Goal: Task Accomplishment & Management: Complete application form

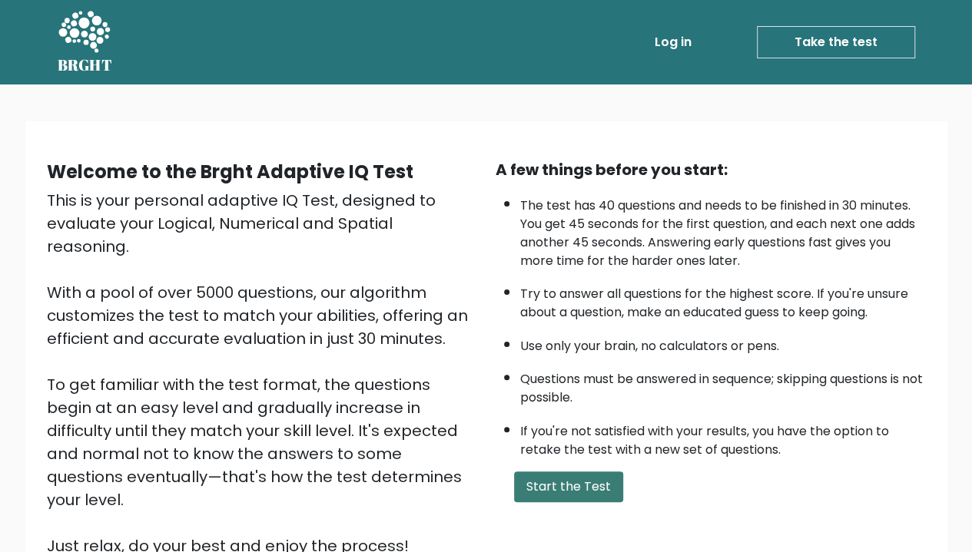
click at [572, 483] on button "Start the Test" at bounding box center [568, 487] width 109 height 31
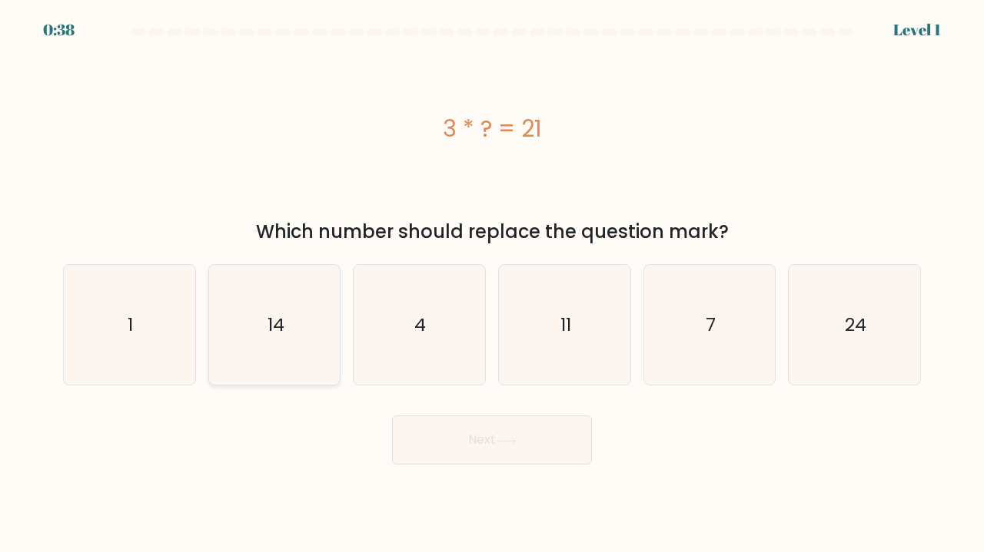
click at [278, 333] on text "14" at bounding box center [275, 324] width 17 height 25
click at [492, 284] on input "b. 14" at bounding box center [492, 281] width 1 height 8
radio input "true"
click at [523, 434] on button "Next" at bounding box center [492, 440] width 200 height 49
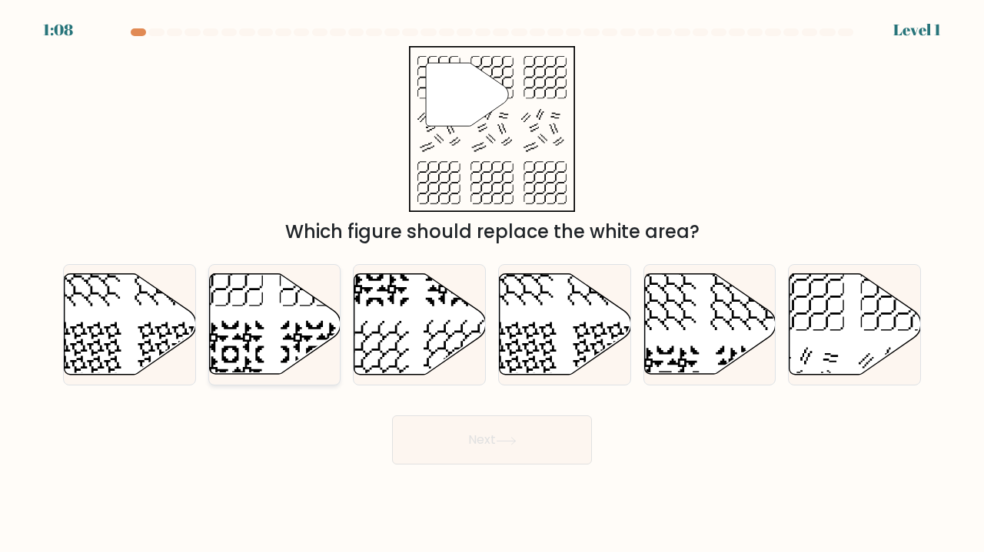
click at [286, 344] on icon at bounding box center [274, 324] width 131 height 101
click at [492, 284] on input "b." at bounding box center [492, 281] width 1 height 8
radio input "true"
click at [231, 327] on icon at bounding box center [275, 324] width 130 height 99
click at [492, 284] on input "b." at bounding box center [492, 281] width 1 height 8
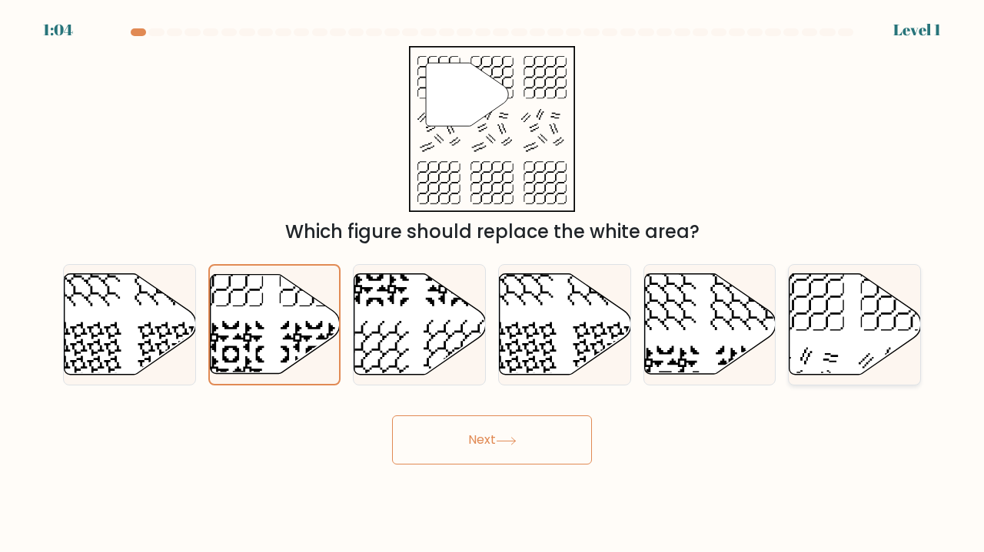
click at [870, 386] on div at bounding box center [854, 325] width 133 height 122
click at [493, 284] on input "f." at bounding box center [492, 281] width 1 height 8
radio input "true"
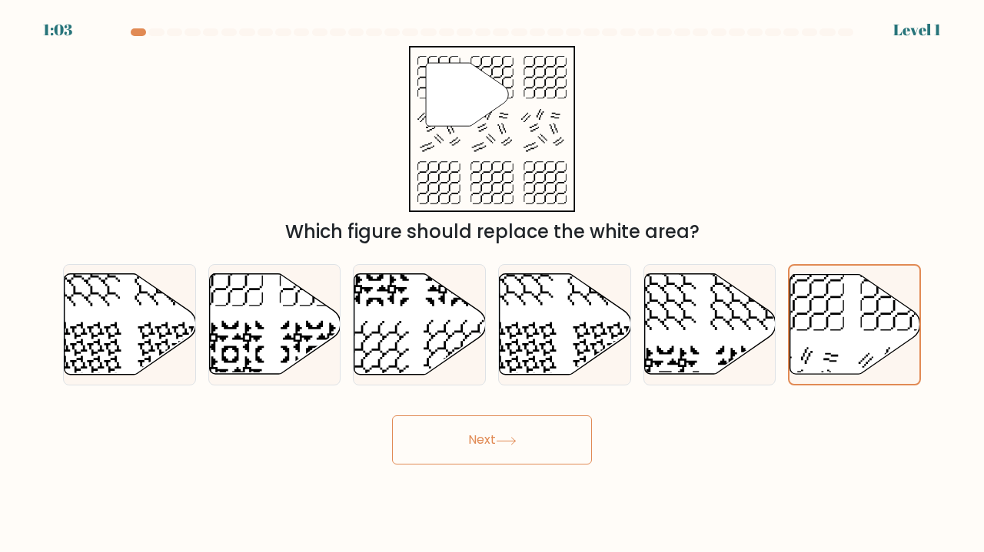
click at [512, 443] on icon at bounding box center [506, 441] width 21 height 8
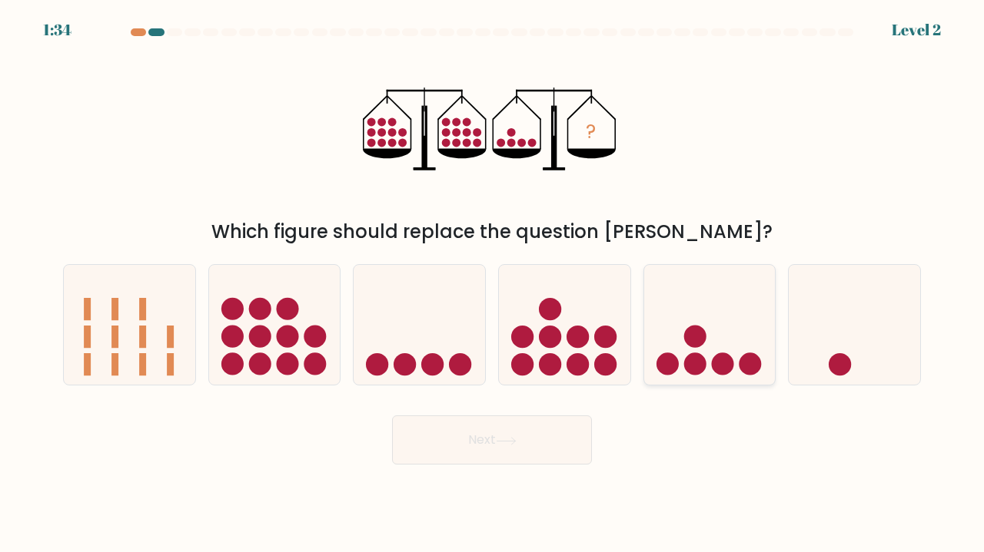
click at [722, 376] on icon at bounding box center [709, 324] width 131 height 108
click at [493, 284] on input "e." at bounding box center [492, 281] width 1 height 8
radio input "true"
click at [479, 450] on button "Next" at bounding box center [492, 440] width 200 height 49
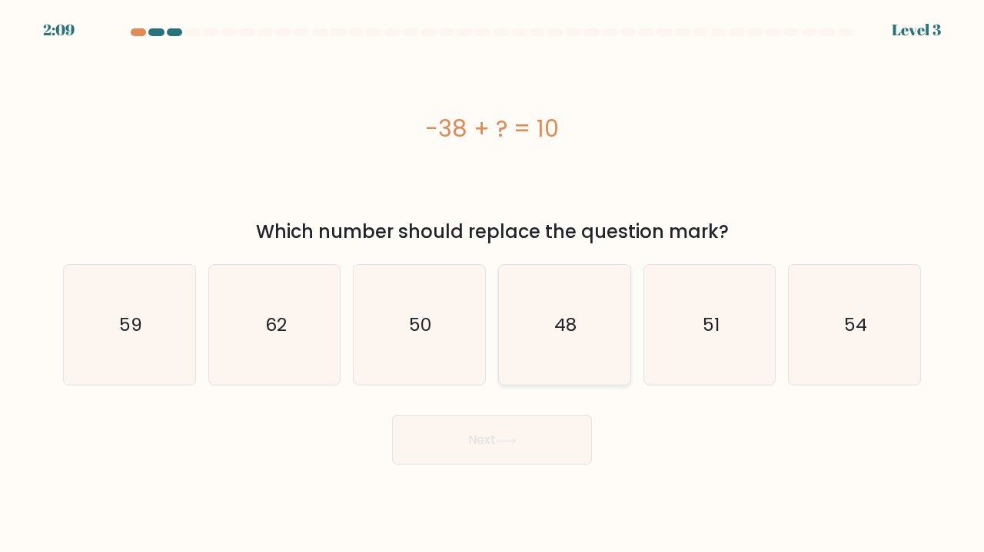
click at [541, 304] on icon "48" at bounding box center [564, 325] width 121 height 121
click at [493, 284] on input "d. 48" at bounding box center [492, 281] width 1 height 8
radio input "true"
click at [521, 441] on button "Next" at bounding box center [492, 440] width 200 height 49
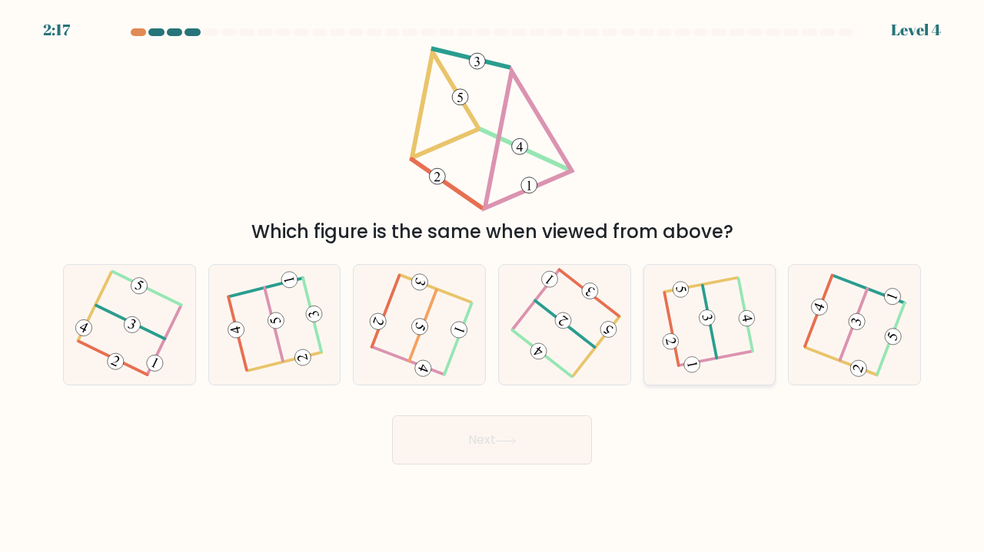
click at [727, 358] on 503 at bounding box center [715, 359] width 73 height 14
click at [493, 284] on input "e." at bounding box center [492, 281] width 1 height 8
radio input "true"
click at [559, 439] on button "Next" at bounding box center [492, 440] width 200 height 49
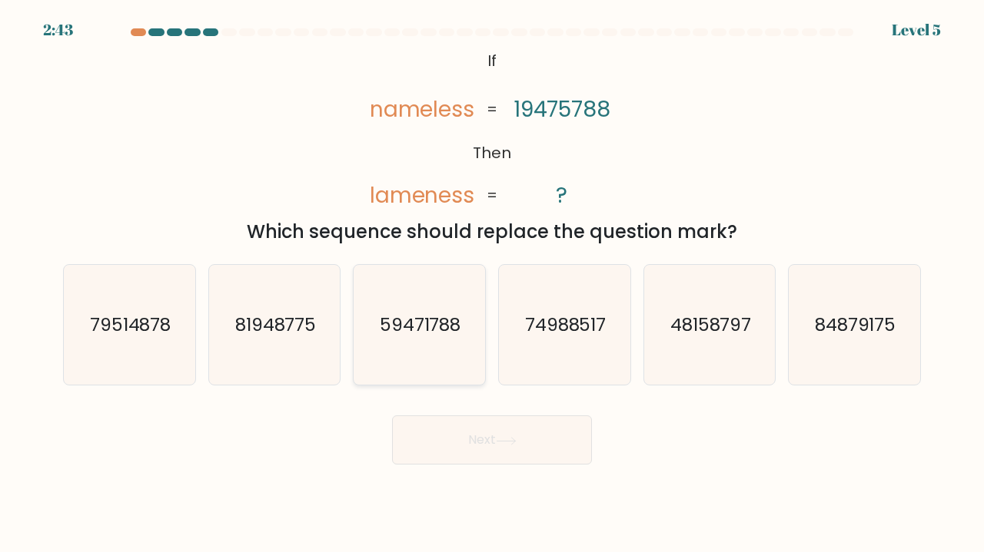
click at [421, 321] on text "59471788" at bounding box center [420, 324] width 81 height 25
click at [492, 284] on input "c. 59471788" at bounding box center [492, 281] width 1 height 8
radio input "true"
click at [473, 453] on button "Next" at bounding box center [492, 440] width 200 height 49
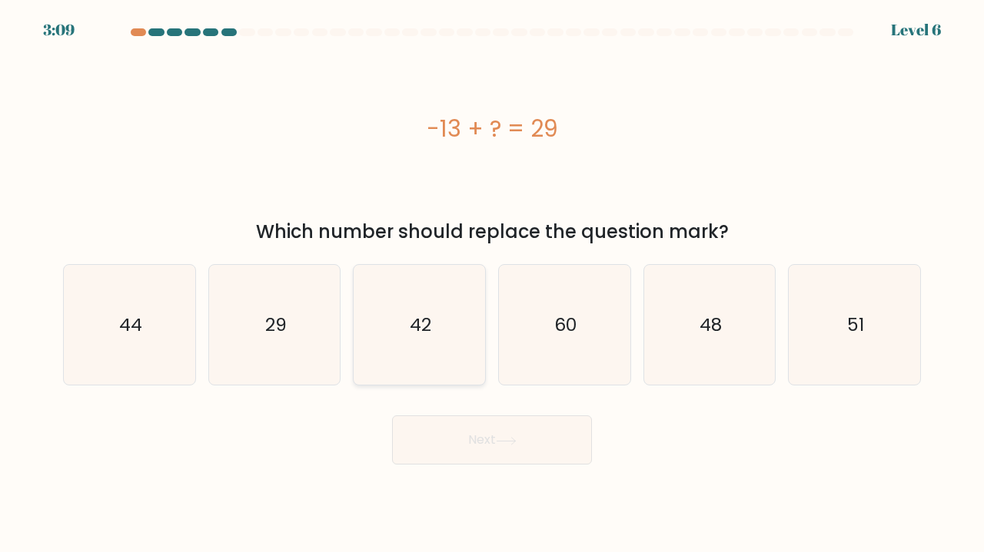
click at [443, 337] on icon "42" at bounding box center [419, 325] width 121 height 121
click at [492, 284] on input "c. 42" at bounding box center [492, 281] width 1 height 8
radio input "true"
click at [497, 431] on button "Next" at bounding box center [492, 440] width 200 height 49
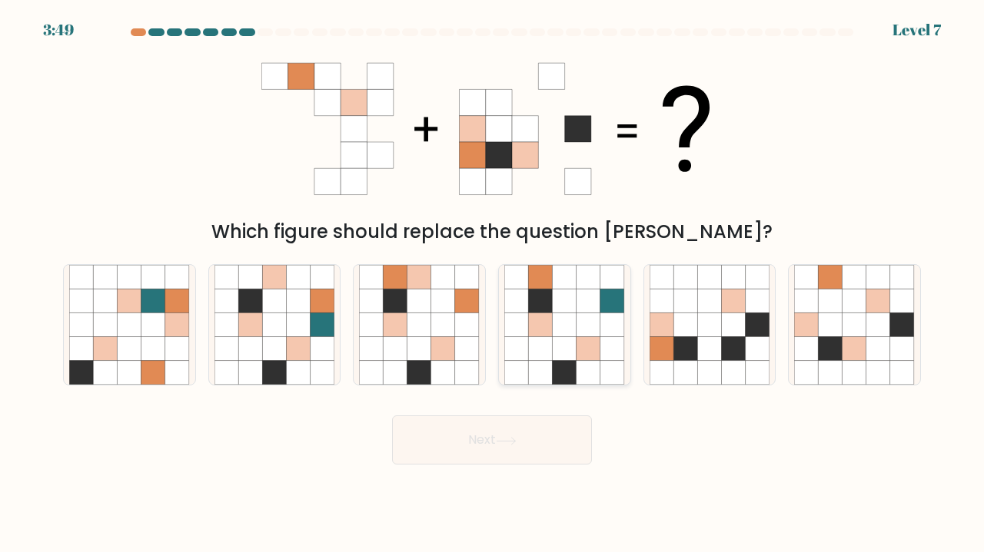
click at [572, 302] on icon at bounding box center [564, 301] width 24 height 24
click at [493, 284] on input "d." at bounding box center [492, 281] width 1 height 8
radio input "true"
click at [518, 431] on button "Next" at bounding box center [492, 440] width 200 height 49
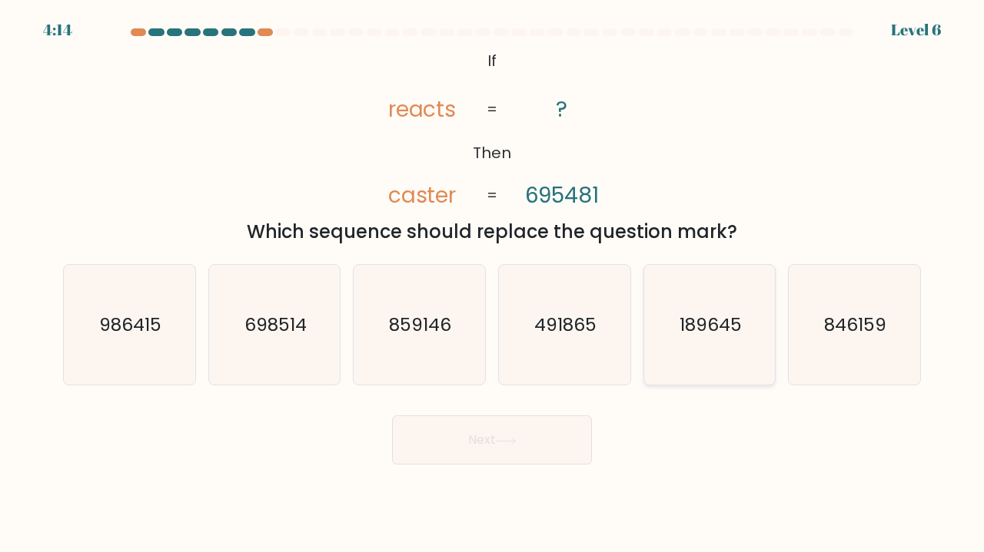
click at [699, 353] on icon "189645" at bounding box center [709, 325] width 121 height 121
click at [493, 284] on input "e. 189645" at bounding box center [492, 281] width 1 height 8
radio input "true"
click at [524, 437] on button "Next" at bounding box center [492, 440] width 200 height 49
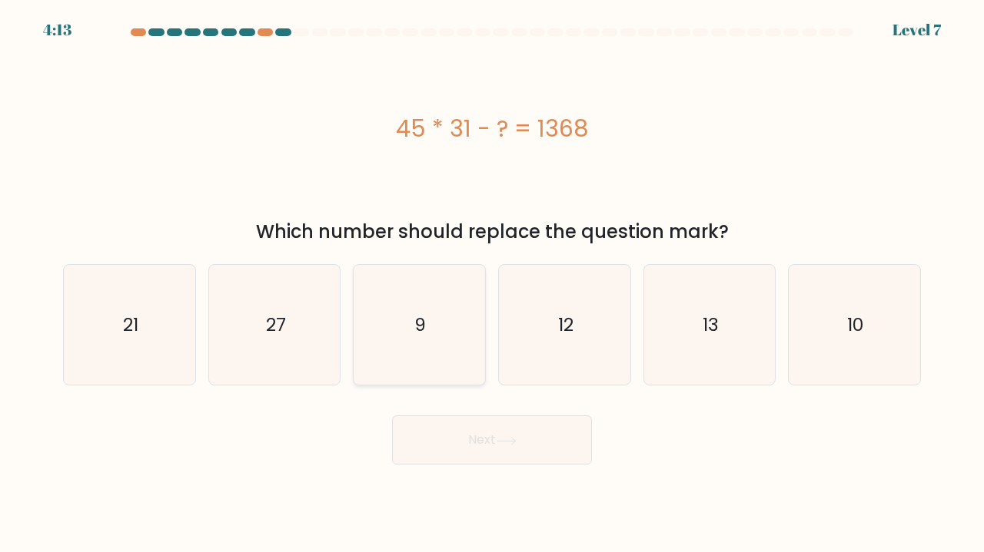
click at [444, 337] on icon "9" at bounding box center [419, 325] width 121 height 121
click at [492, 284] on input "c. 9" at bounding box center [492, 281] width 1 height 8
radio input "true"
click at [509, 442] on icon at bounding box center [506, 441] width 21 height 8
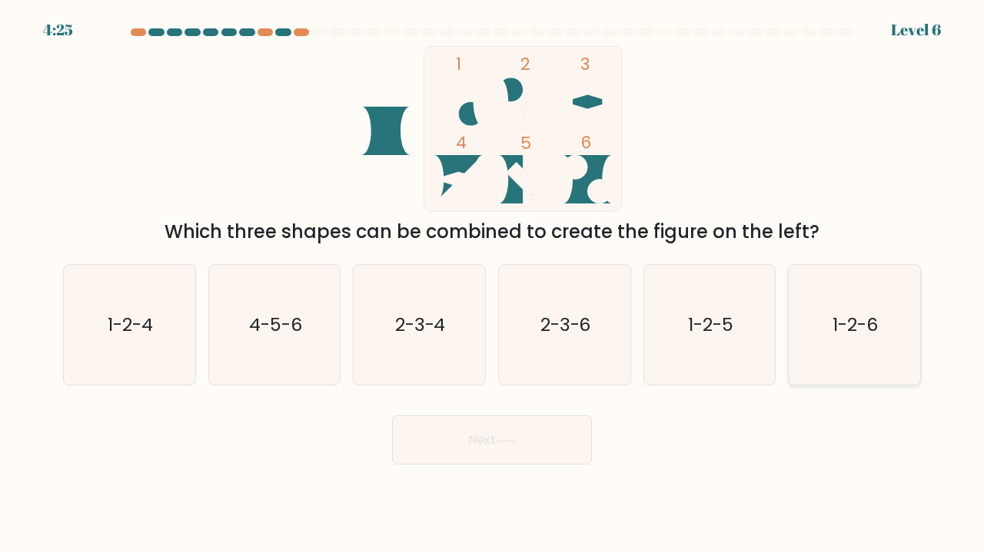
click at [851, 374] on icon "1-2-6" at bounding box center [854, 325] width 121 height 121
click at [493, 284] on input "f. 1-2-6" at bounding box center [492, 281] width 1 height 8
radio input "true"
click at [519, 423] on button "Next" at bounding box center [492, 440] width 200 height 49
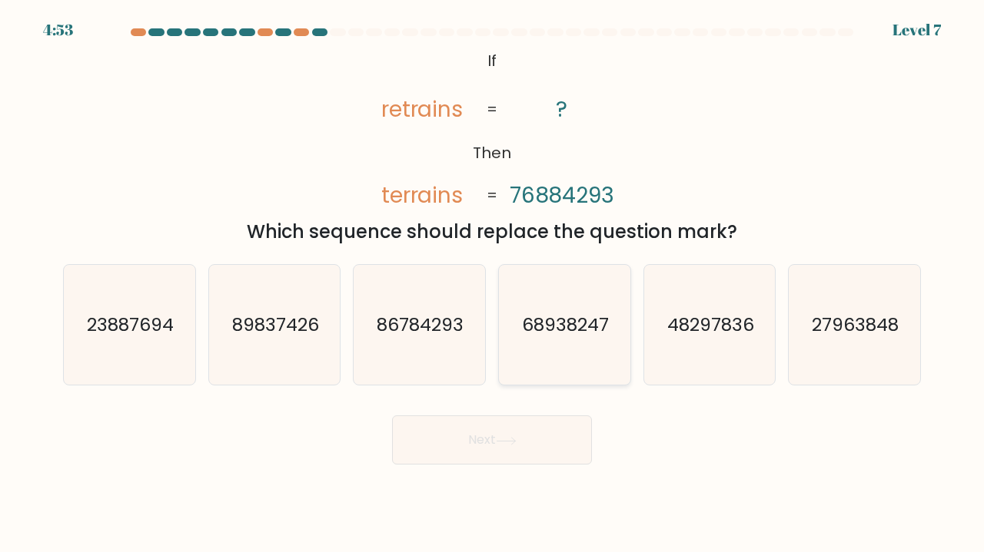
click at [590, 358] on icon "68938247" at bounding box center [564, 325] width 121 height 121
click at [493, 284] on input "d. 68938247" at bounding box center [492, 281] width 1 height 8
radio input "true"
click at [521, 436] on button "Next" at bounding box center [492, 440] width 200 height 49
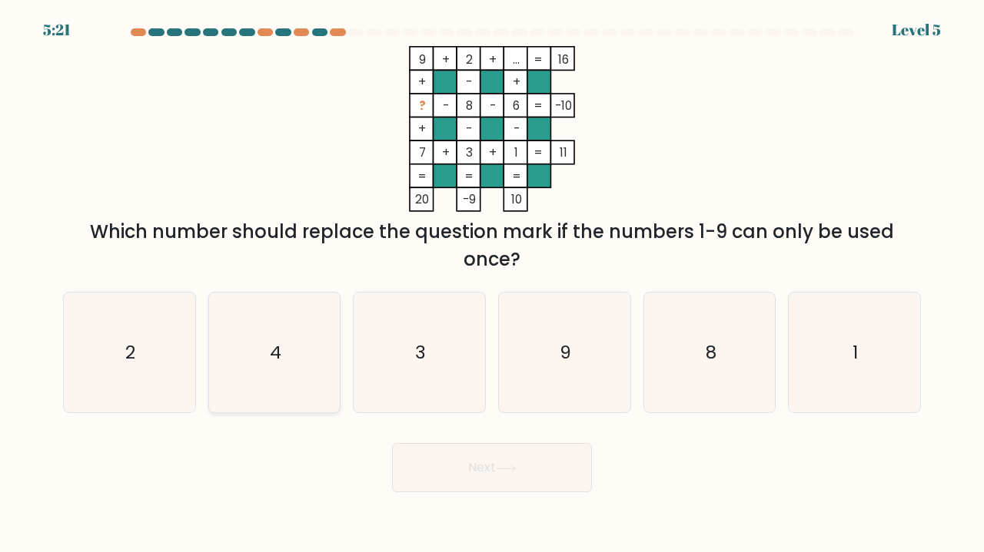
click at [310, 373] on icon "4" at bounding box center [274, 353] width 121 height 121
click at [492, 284] on input "b. 4" at bounding box center [492, 281] width 1 height 8
radio input "true"
click at [423, 459] on button "Next" at bounding box center [492, 467] width 200 height 49
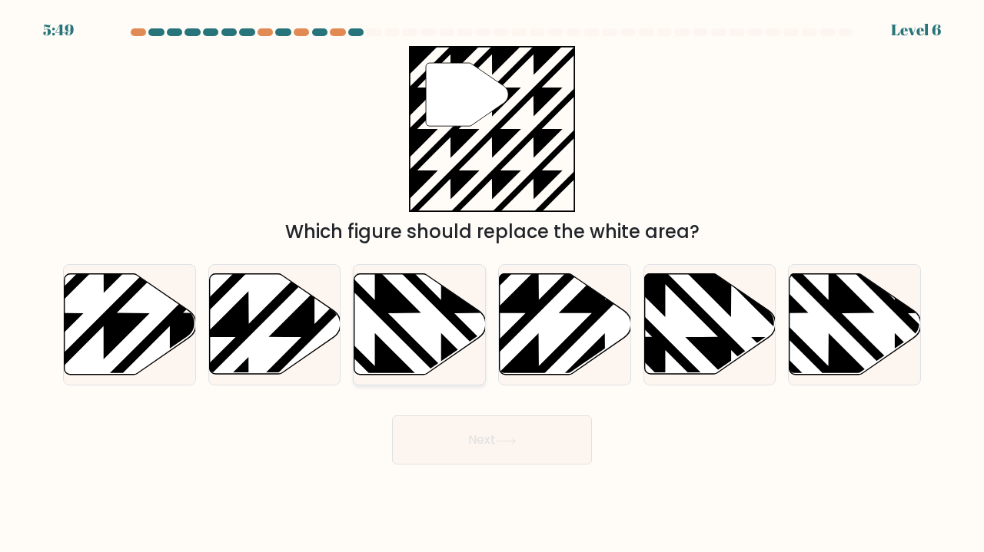
click at [390, 337] on icon at bounding box center [419, 324] width 131 height 101
click at [492, 284] on input "c." at bounding box center [492, 281] width 1 height 8
radio input "true"
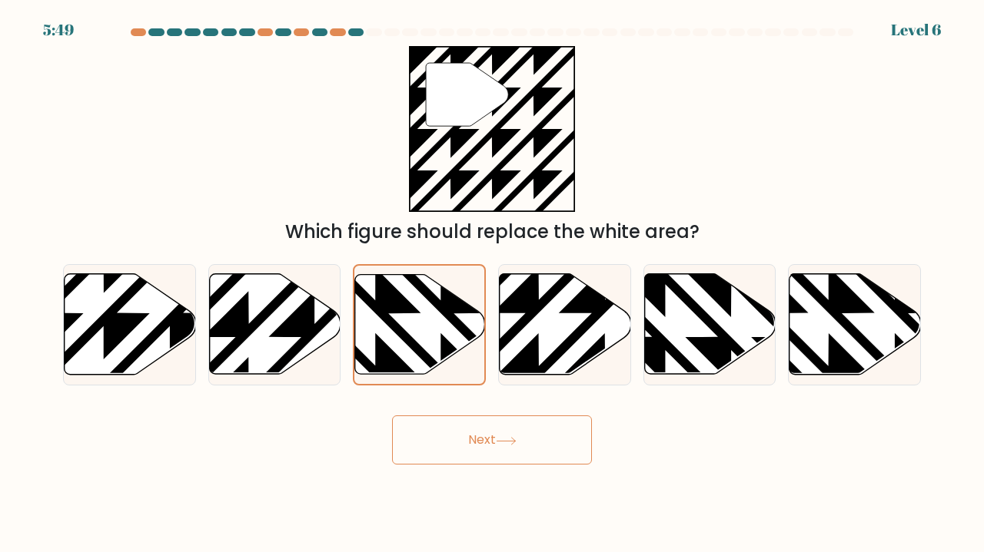
click at [464, 434] on button "Next" at bounding box center [492, 440] width 200 height 49
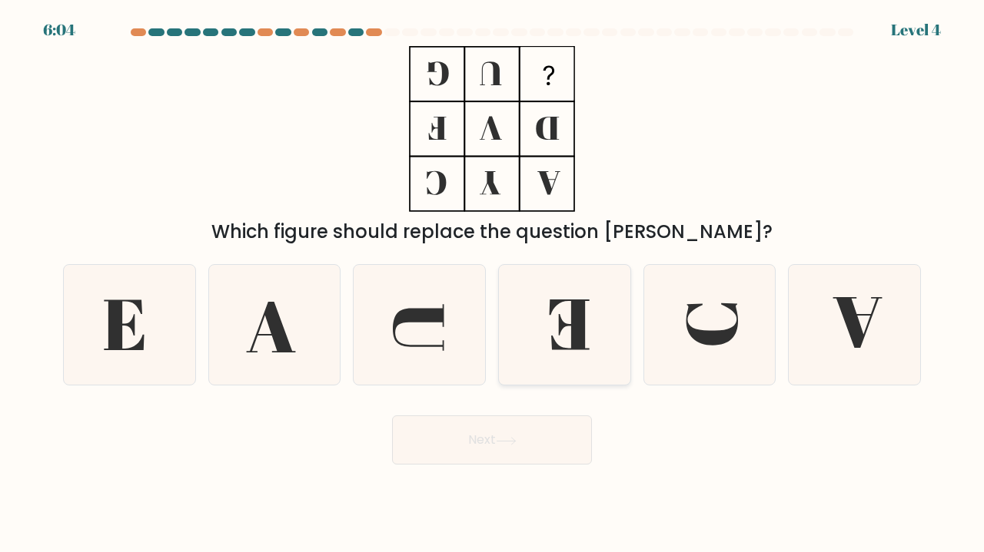
click at [552, 311] on icon at bounding box center [569, 325] width 40 height 51
click at [493, 284] on input "d." at bounding box center [492, 281] width 1 height 8
radio input "true"
click at [536, 447] on button "Next" at bounding box center [492, 440] width 200 height 49
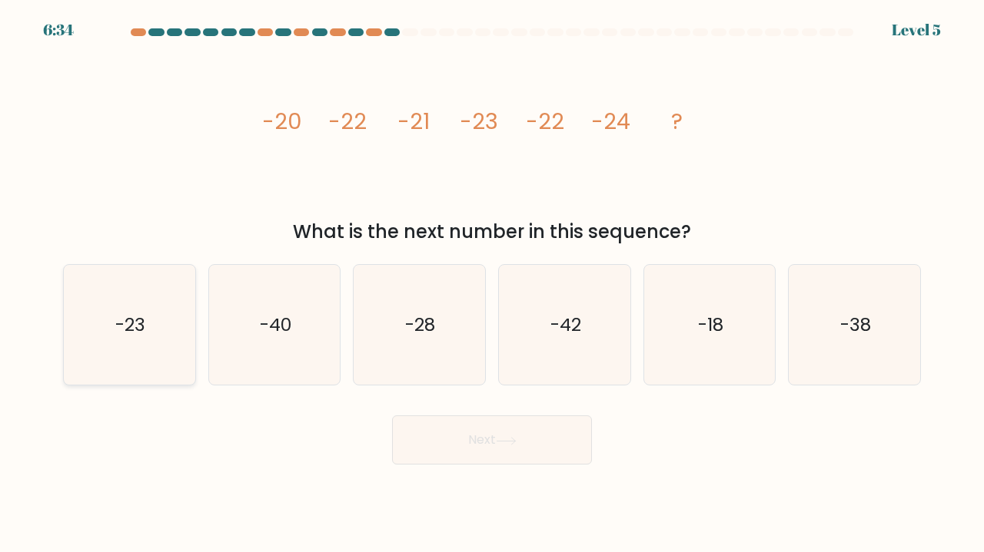
click at [134, 327] on text "-23" at bounding box center [130, 324] width 30 height 25
click at [492, 284] on input "a. -23" at bounding box center [492, 281] width 1 height 8
radio input "true"
click at [413, 459] on button "Next" at bounding box center [492, 440] width 200 height 49
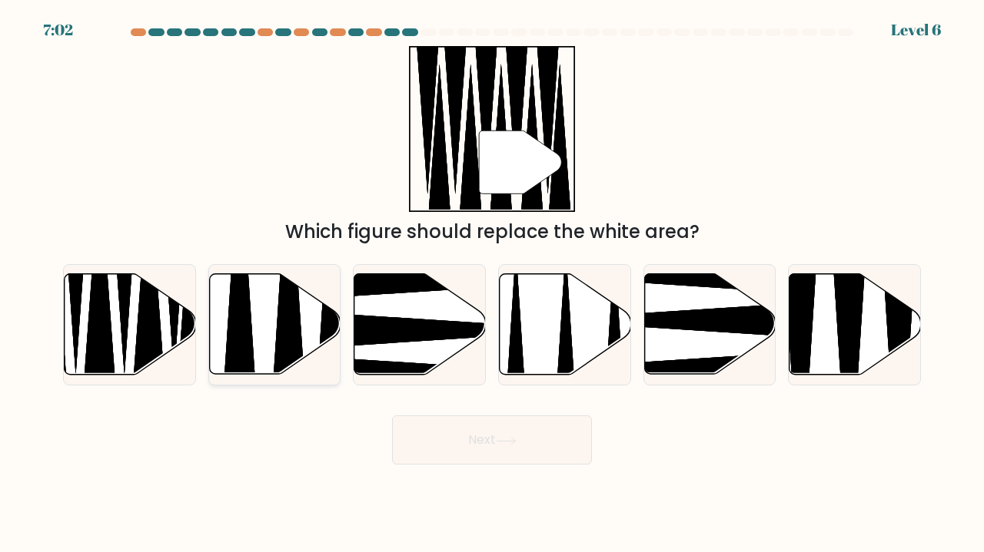
click at [286, 344] on icon at bounding box center [289, 271] width 34 height 260
click at [492, 284] on input "b." at bounding box center [492, 281] width 1 height 8
radio input "true"
click at [456, 428] on button "Next" at bounding box center [492, 440] width 200 height 49
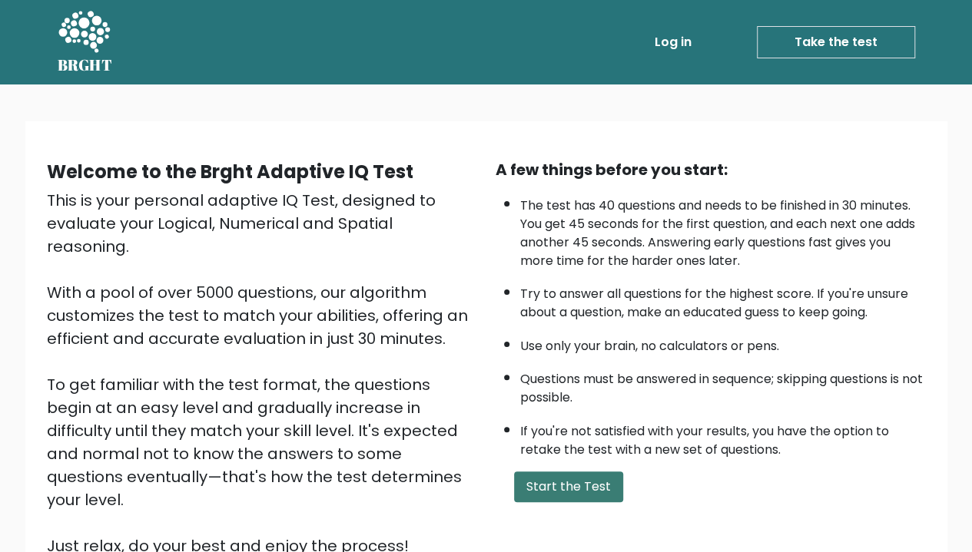
click at [579, 482] on button "Start the Test" at bounding box center [568, 487] width 109 height 31
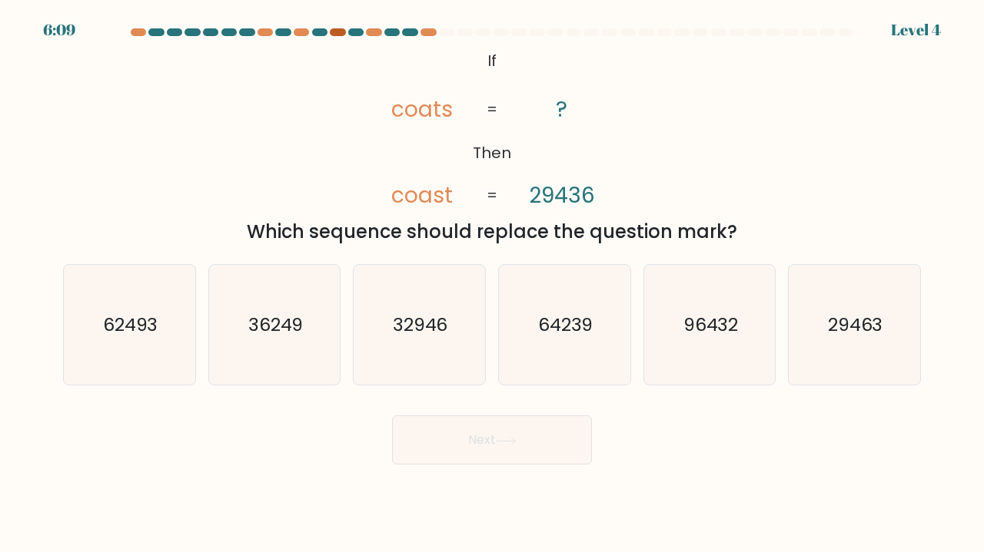
click at [334, 30] on div at bounding box center [337, 32] width 15 height 8
click at [314, 33] on div at bounding box center [319, 32] width 15 height 8
click at [140, 30] on div at bounding box center [138, 32] width 15 height 8
